Goal: Transaction & Acquisition: Purchase product/service

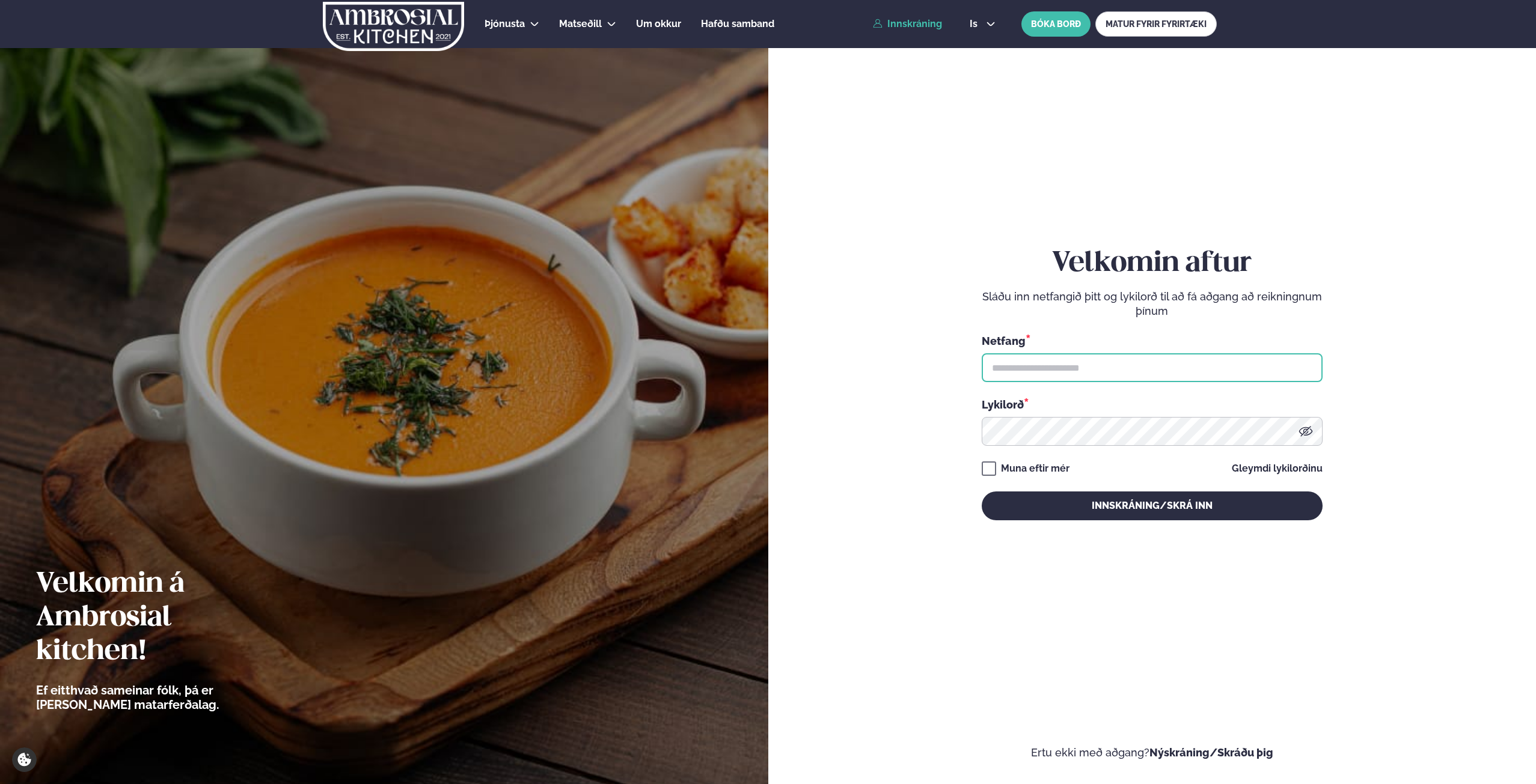
click at [1039, 355] on input "text" at bounding box center [1152, 368] width 341 height 29
type input "**********"
click at [1062, 447] on div "**********" at bounding box center [1152, 383] width 341 height 274
click at [982, 491] on button "Innskráning/Skrá inn" at bounding box center [1152, 506] width 341 height 29
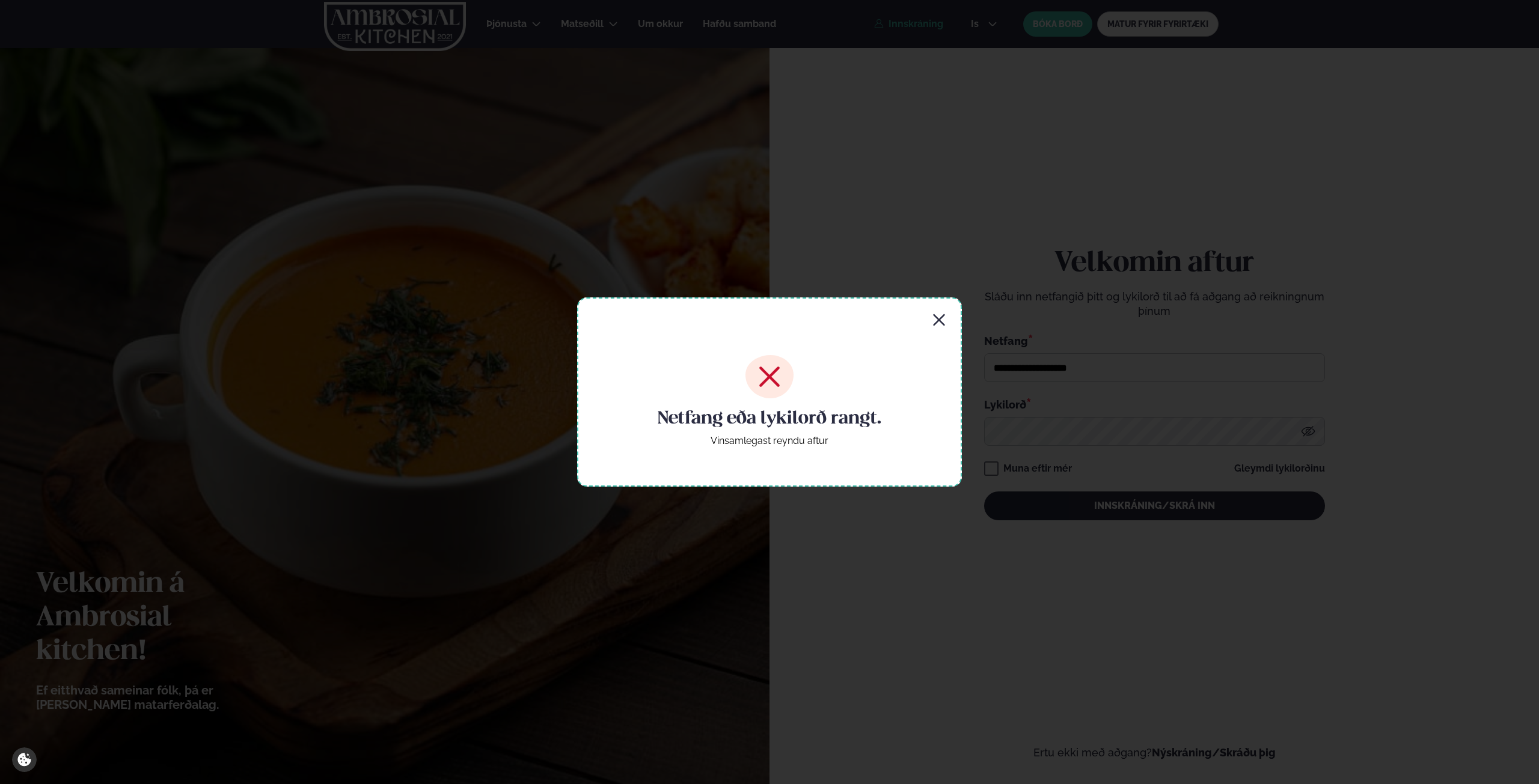
click at [935, 319] on icon "button" at bounding box center [939, 320] width 15 height 15
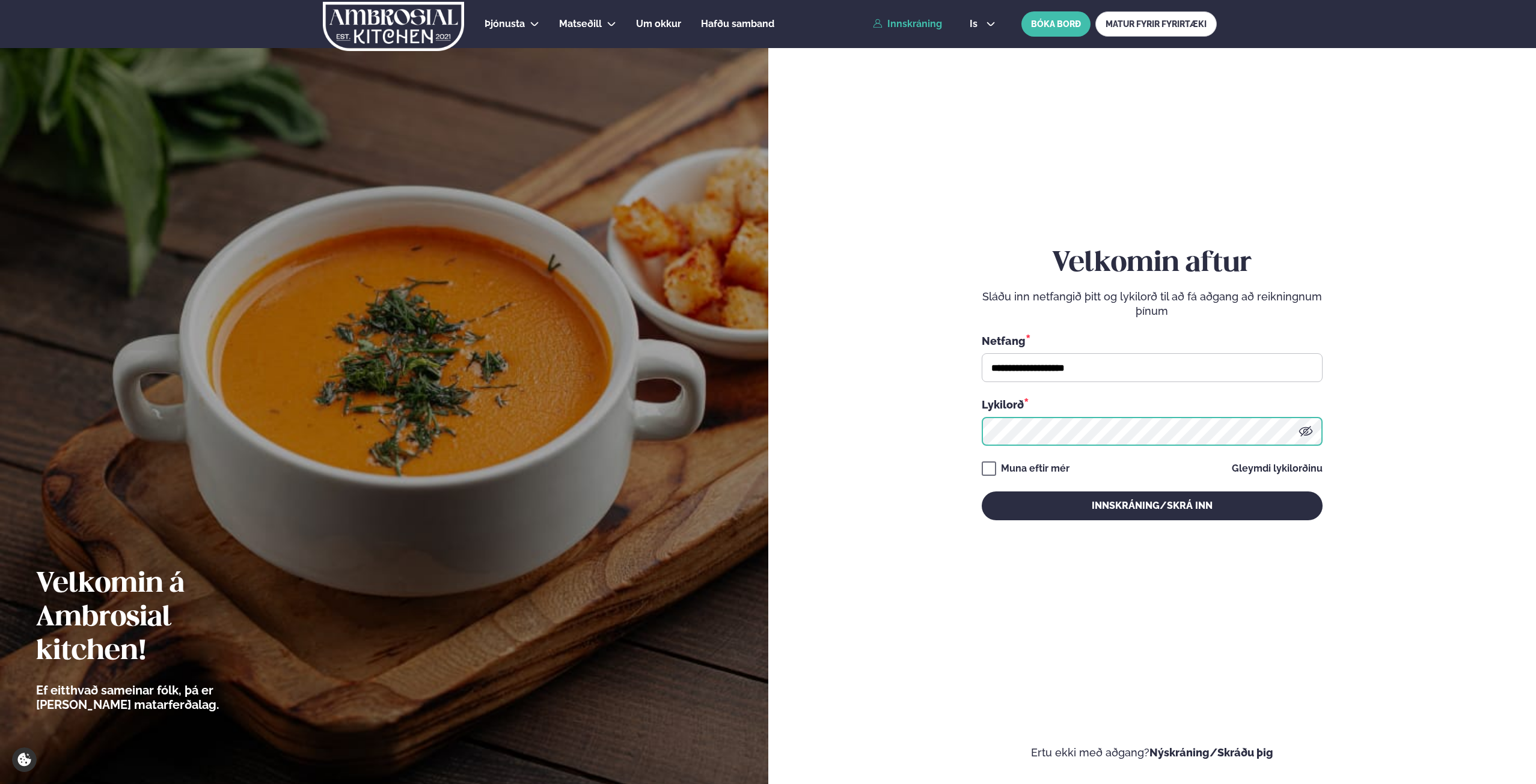
click at [931, 433] on form "**********" at bounding box center [1152, 395] width 696 height 729
click at [982, 491] on button "Innskráning/Skrá inn" at bounding box center [1152, 506] width 341 height 29
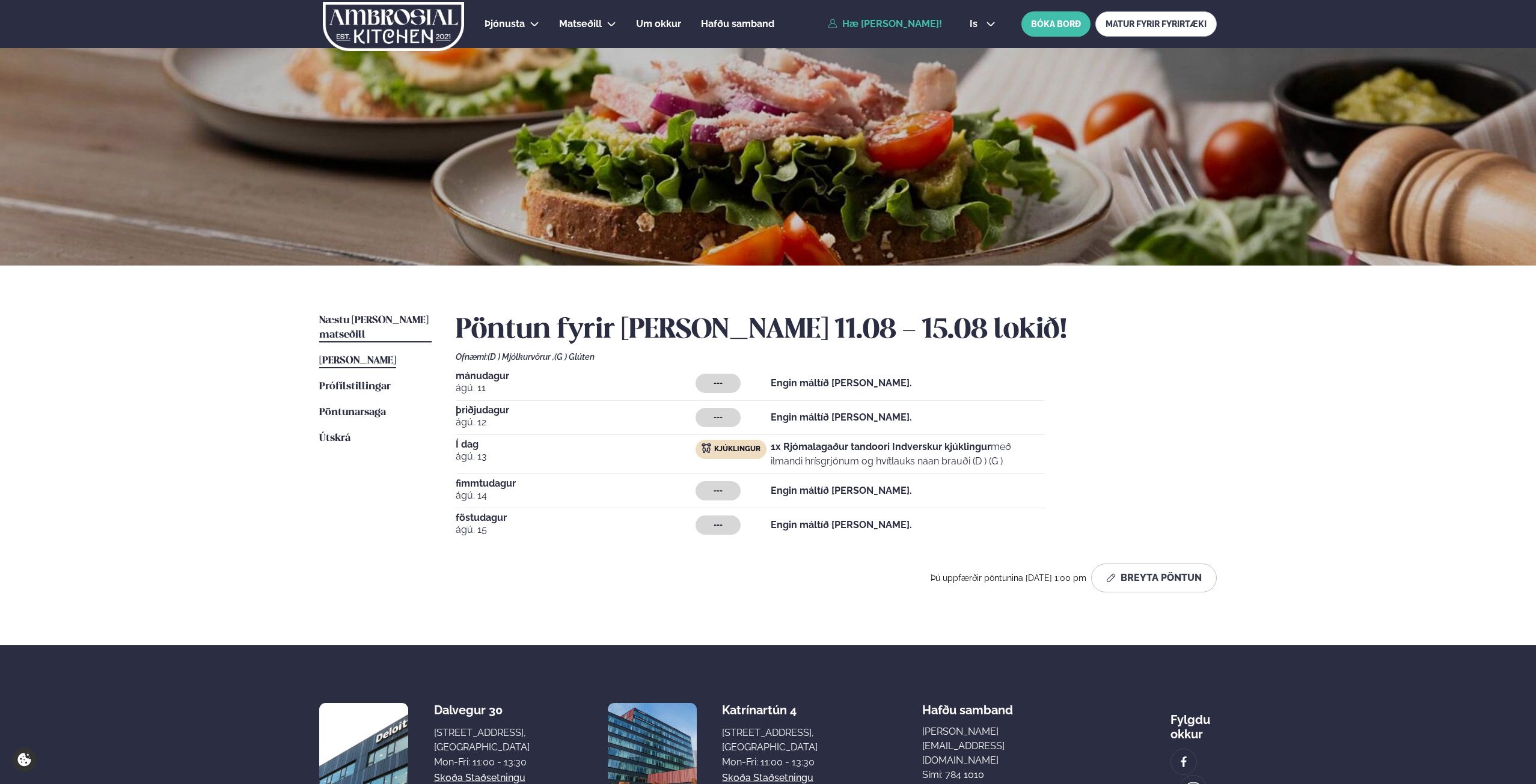
click at [344, 320] on span "Næstu [PERSON_NAME] matseðill" at bounding box center [373, 328] width 110 height 25
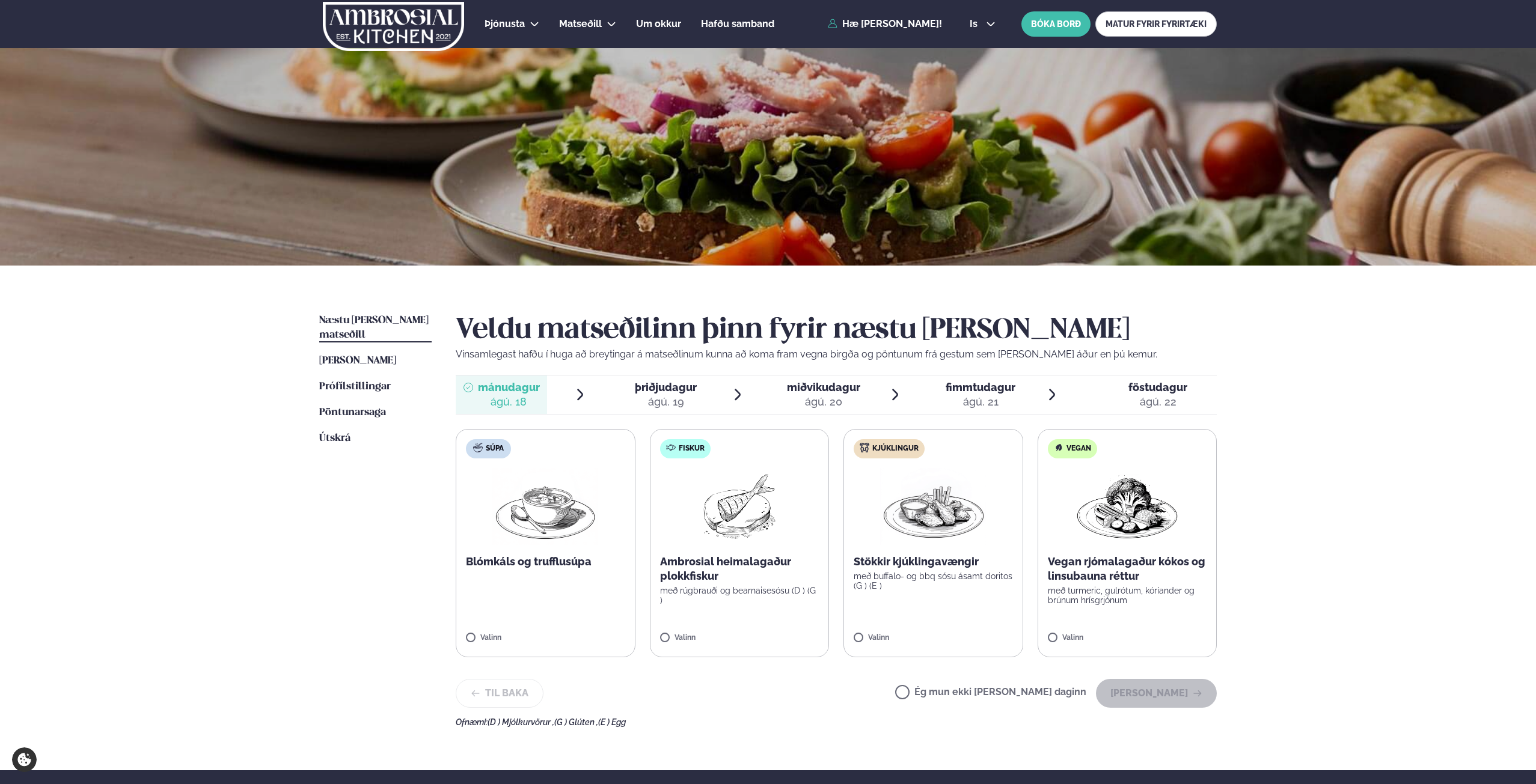
click at [923, 550] on label "Kjúklingur Stökkir kjúklingavængir með buffalo- og bbq sósu ásamt doritos (G ) …" at bounding box center [933, 543] width 179 height 228
click at [1166, 684] on button "[PERSON_NAME]" at bounding box center [1157, 694] width 121 height 29
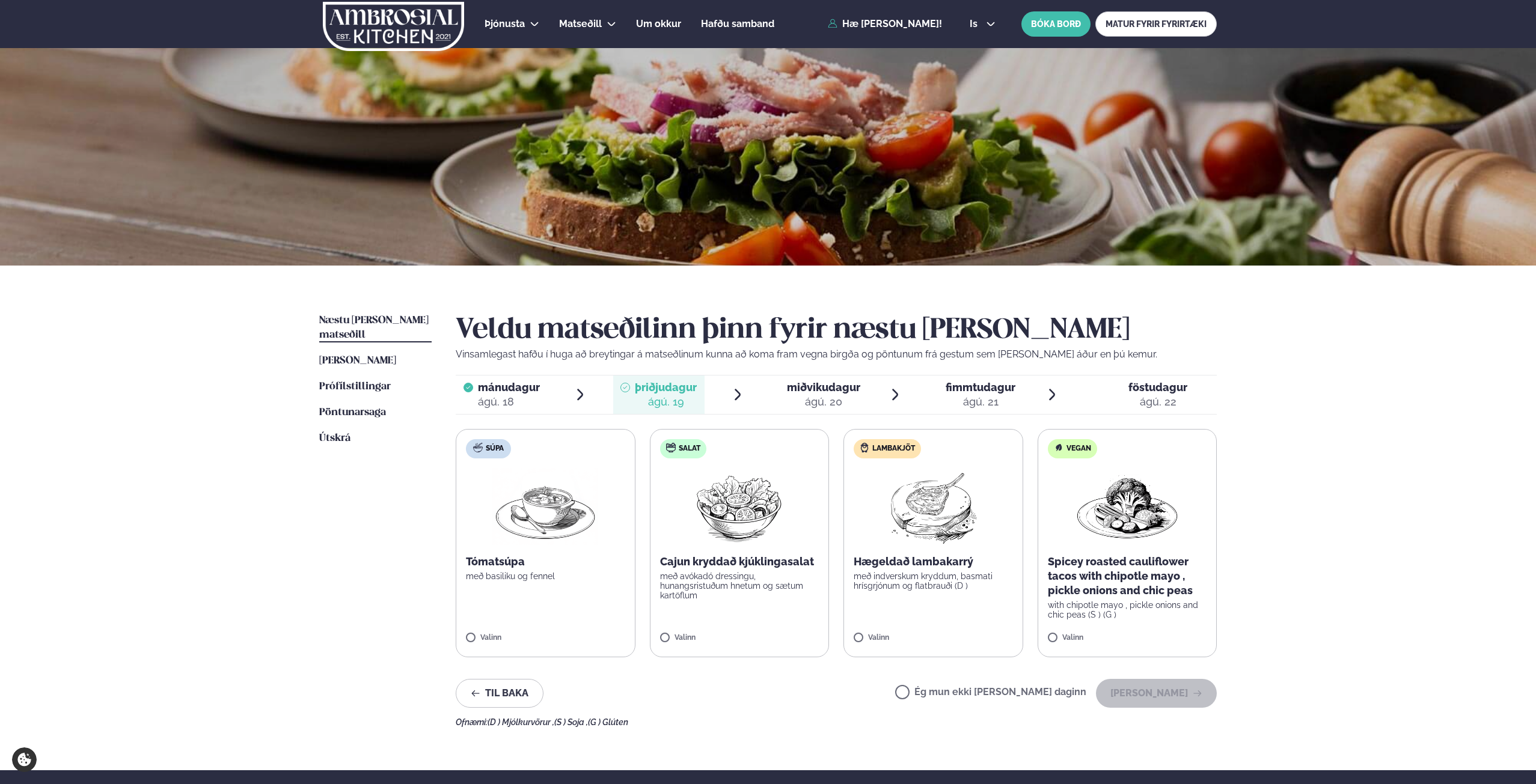
click at [812, 392] on span "miðvikudagur" at bounding box center [823, 387] width 74 height 12
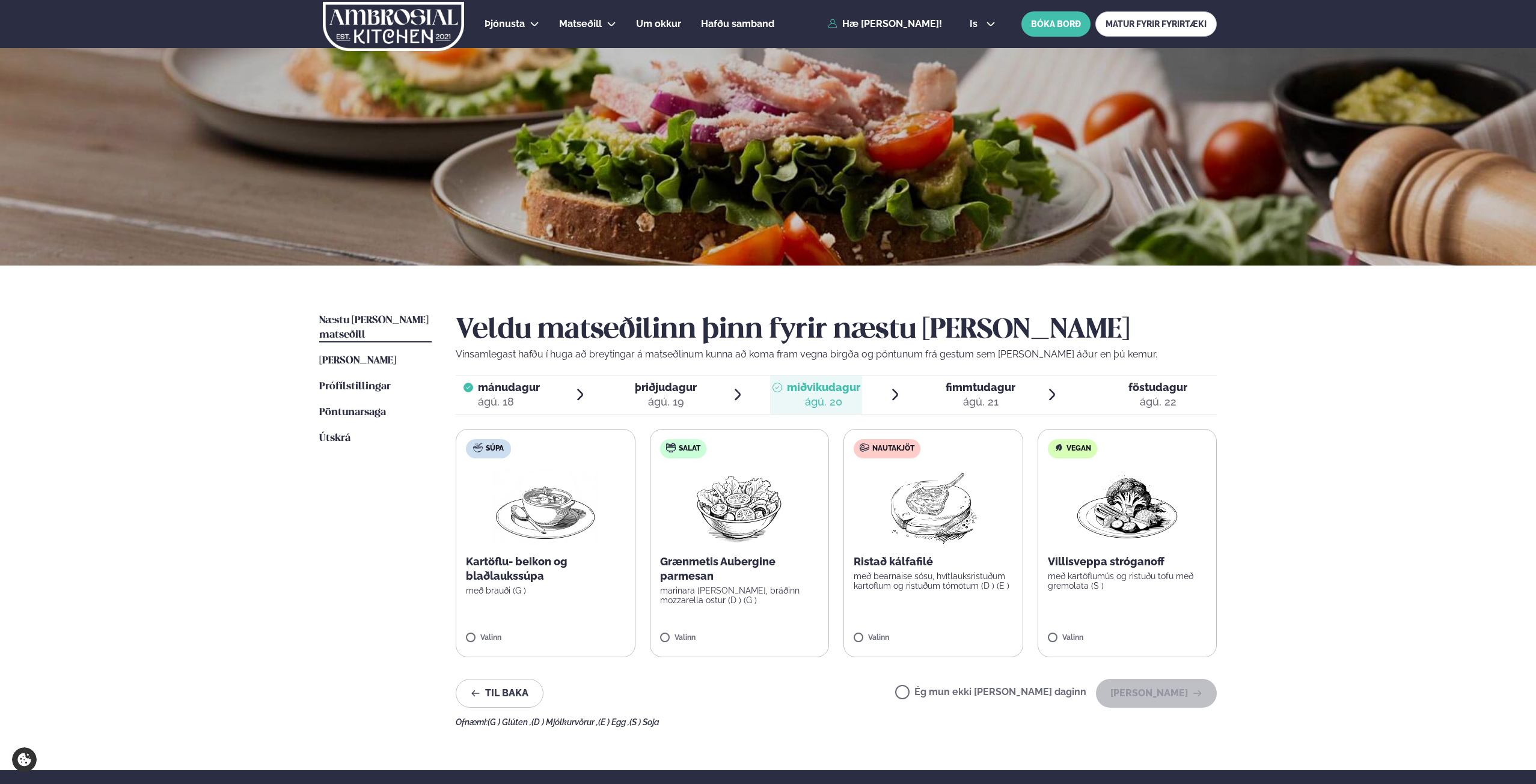
click at [968, 523] on img at bounding box center [933, 507] width 107 height 77
click at [938, 517] on img at bounding box center [933, 507] width 107 height 77
click at [1168, 693] on button "[PERSON_NAME]" at bounding box center [1157, 694] width 121 height 29
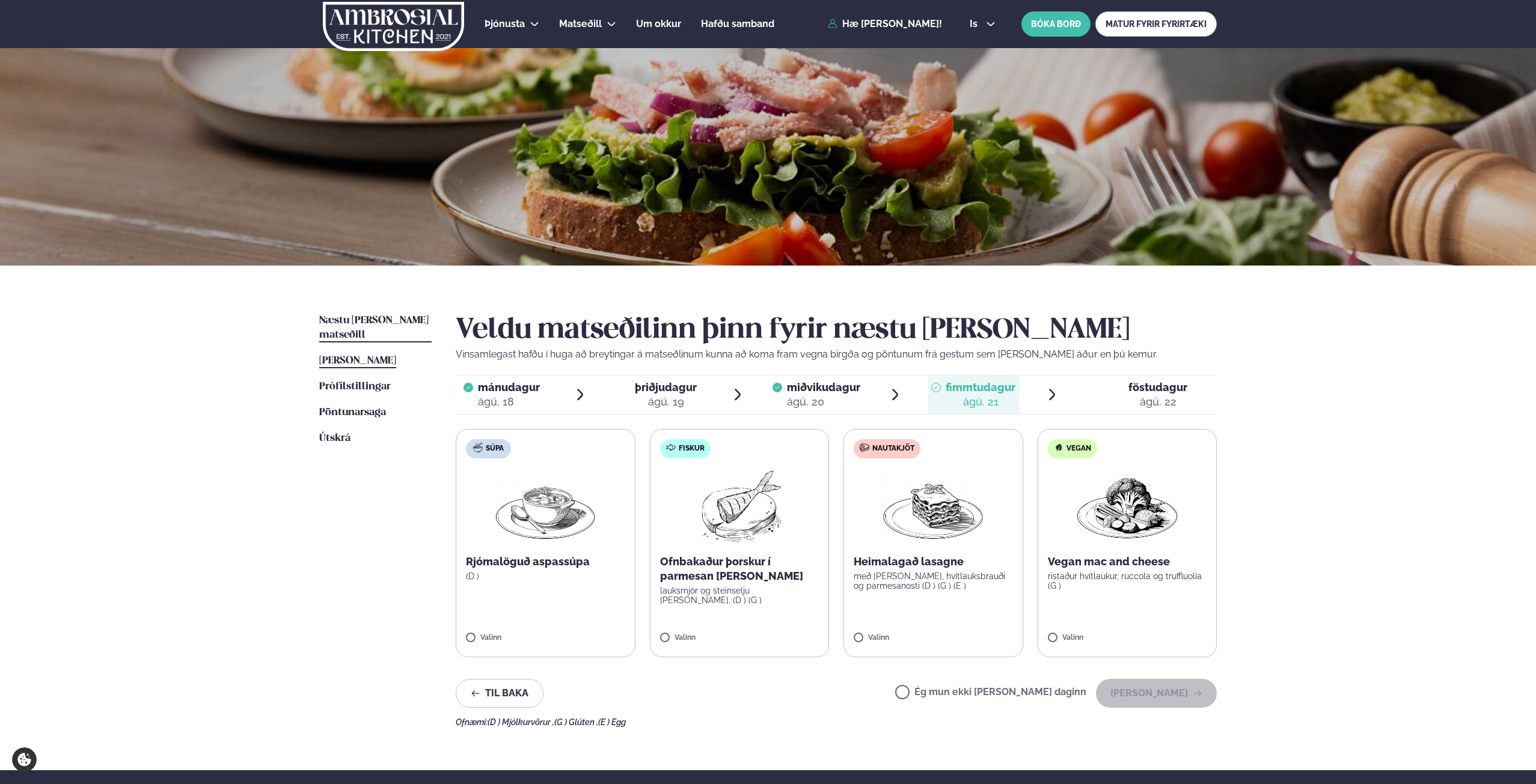
click at [381, 356] on span "[PERSON_NAME]" at bounding box center [357, 360] width 77 height 10
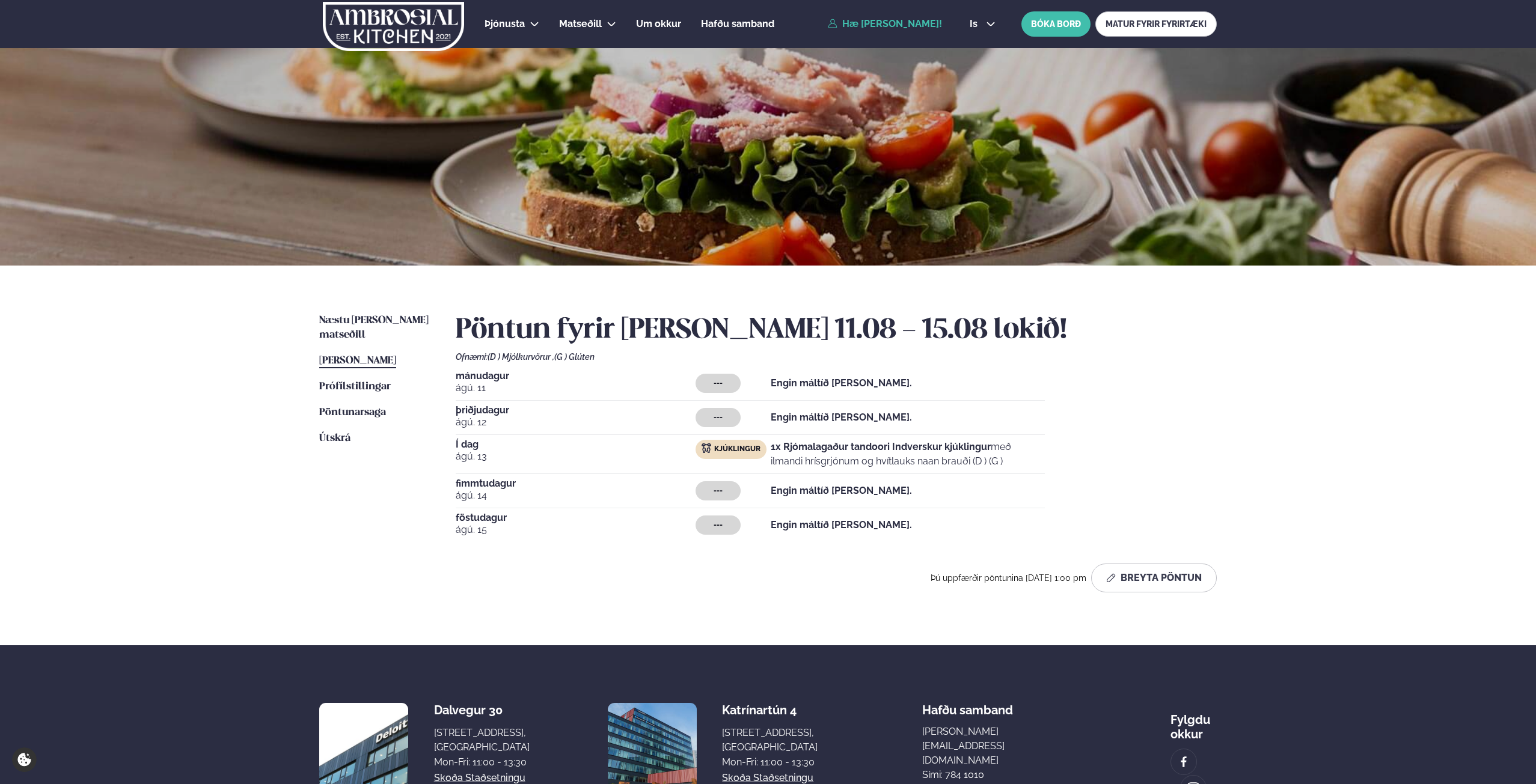
click at [373, 321] on span "Næstu [PERSON_NAME] matseðill" at bounding box center [373, 328] width 110 height 25
